Goal: Information Seeking & Learning: Learn about a topic

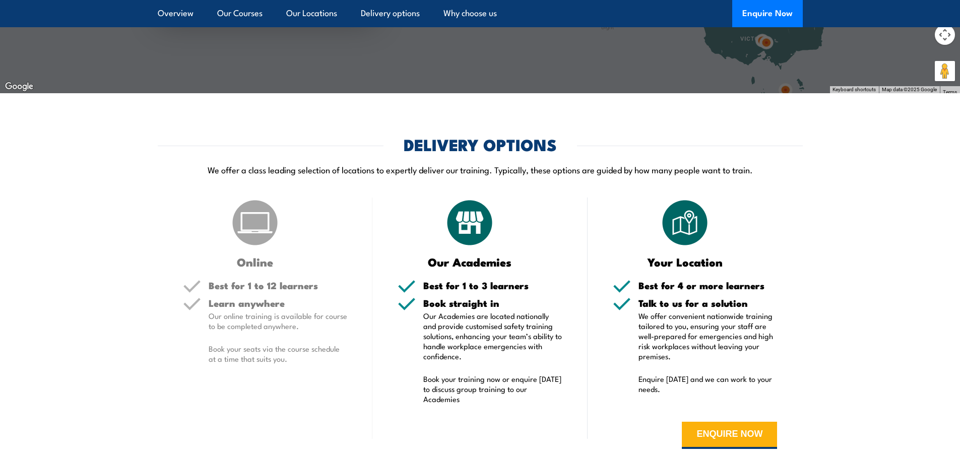
scroll to position [2670, 0]
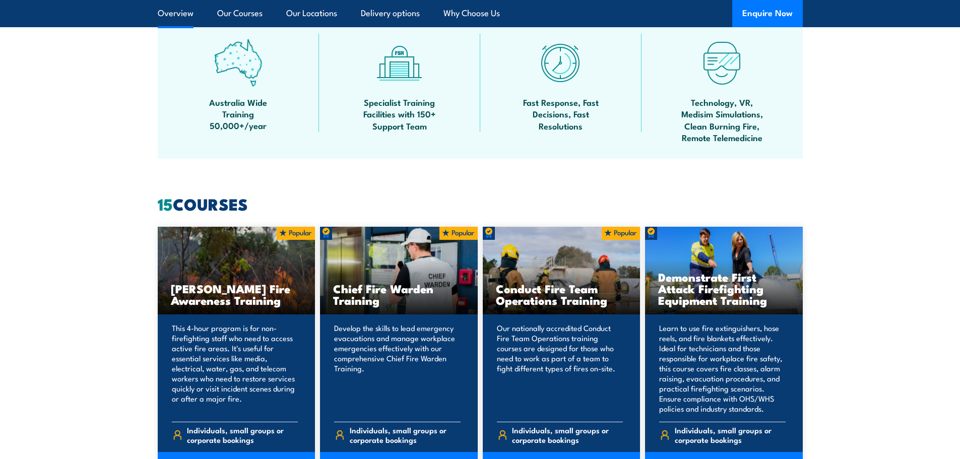
scroll to position [806, 0]
